Goal: Transaction & Acquisition: Purchase product/service

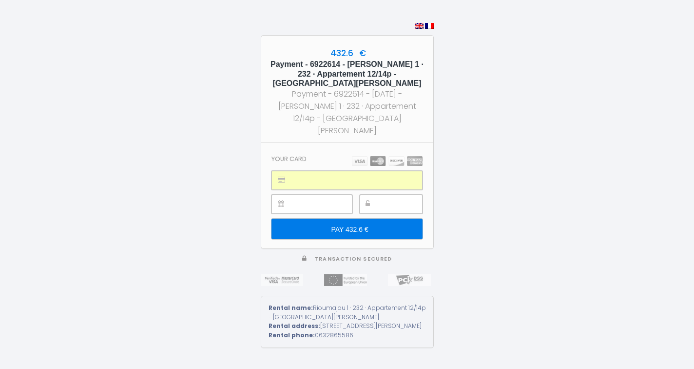
click at [380, 226] on input "PAY 432.6 €" at bounding box center [347, 228] width 151 height 20
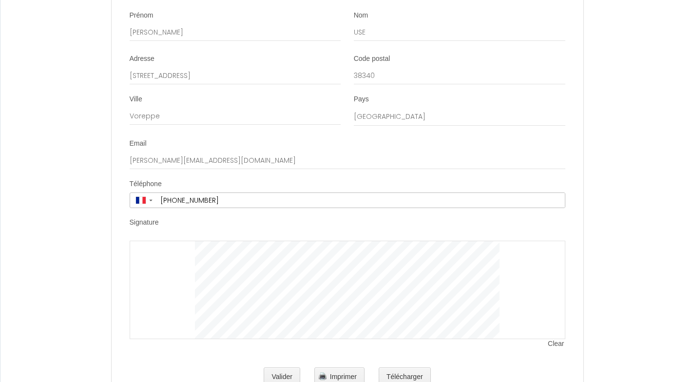
scroll to position [1885, 0]
click at [554, 340] on span "Clear" at bounding box center [556, 345] width 17 height 10
click at [558, 340] on span "Clear" at bounding box center [556, 345] width 17 height 10
click at [559, 340] on span "Clear" at bounding box center [556, 345] width 17 height 10
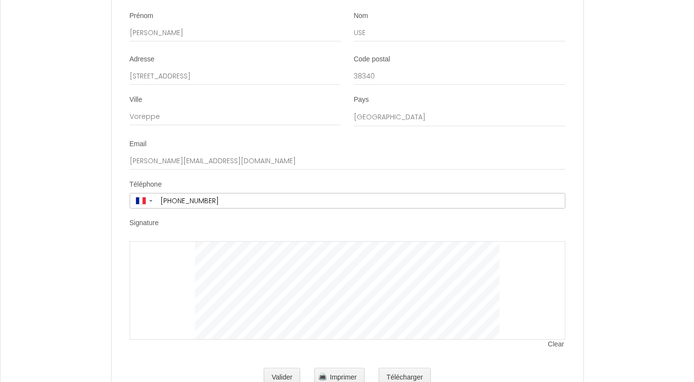
click at [555, 340] on span "Clear" at bounding box center [556, 345] width 17 height 10
click at [553, 340] on span "Clear" at bounding box center [556, 345] width 17 height 10
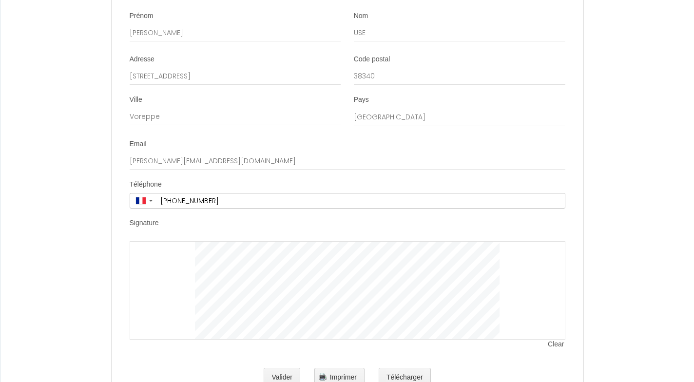
click at [560, 340] on span "Clear" at bounding box center [556, 345] width 17 height 10
click at [553, 340] on span "Clear" at bounding box center [556, 345] width 17 height 10
click at [559, 340] on span "Clear" at bounding box center [556, 345] width 17 height 10
click at [413, 368] on button "Télécharger" at bounding box center [405, 377] width 52 height 19
click at [331, 373] on span "Imprimer" at bounding box center [343, 377] width 27 height 8
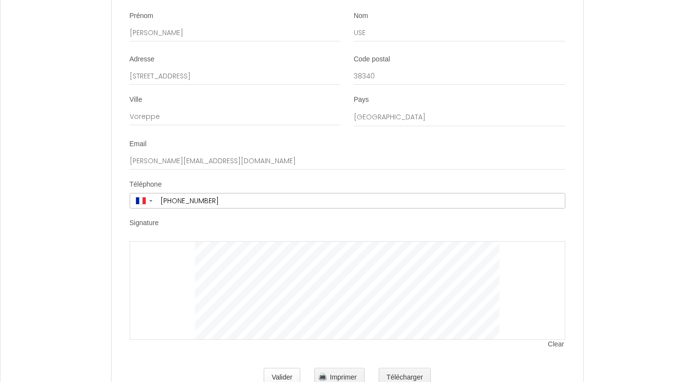
click at [288, 368] on button "Valider" at bounding box center [282, 377] width 37 height 19
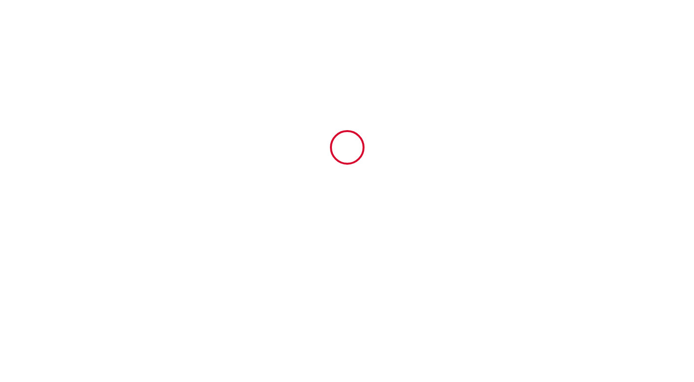
scroll to position [0, 0]
type input "22.8"
type input "99"
type input "310.8"
